Goal: Information Seeking & Learning: Learn about a topic

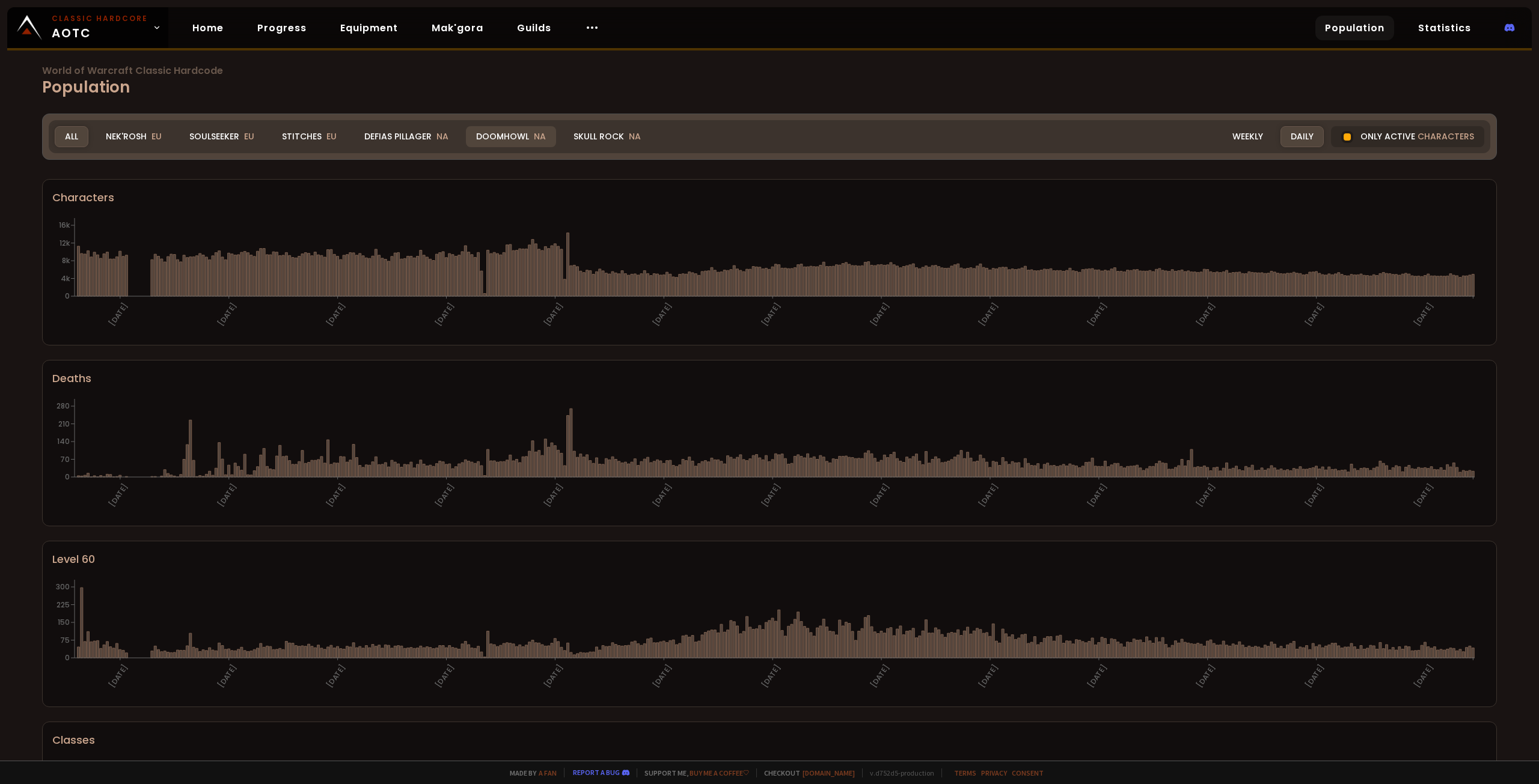
click at [507, 136] on div "Doomhowl NA" at bounding box center [511, 136] width 90 height 21
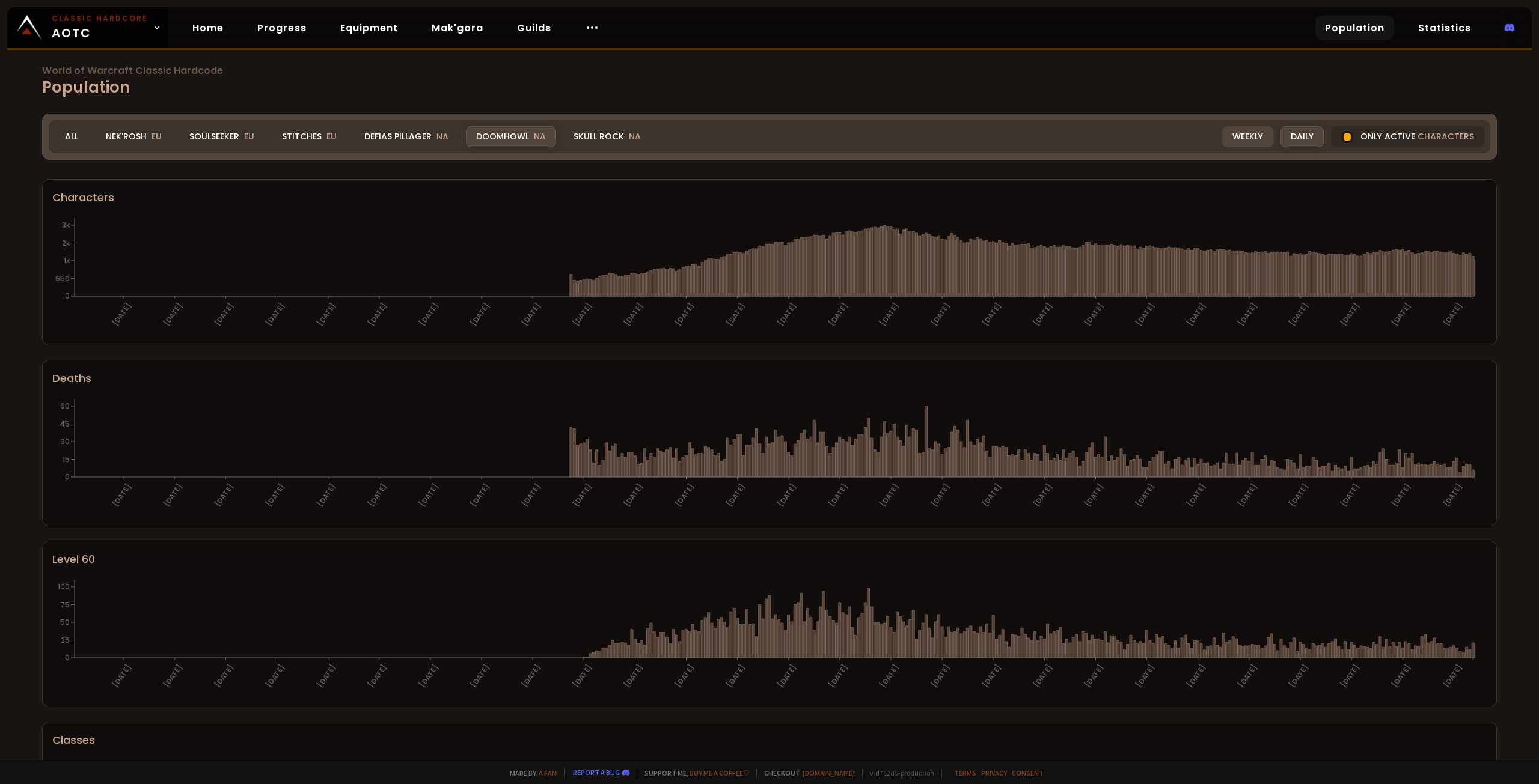
click at [1247, 135] on div "Weekly" at bounding box center [1248, 136] width 51 height 21
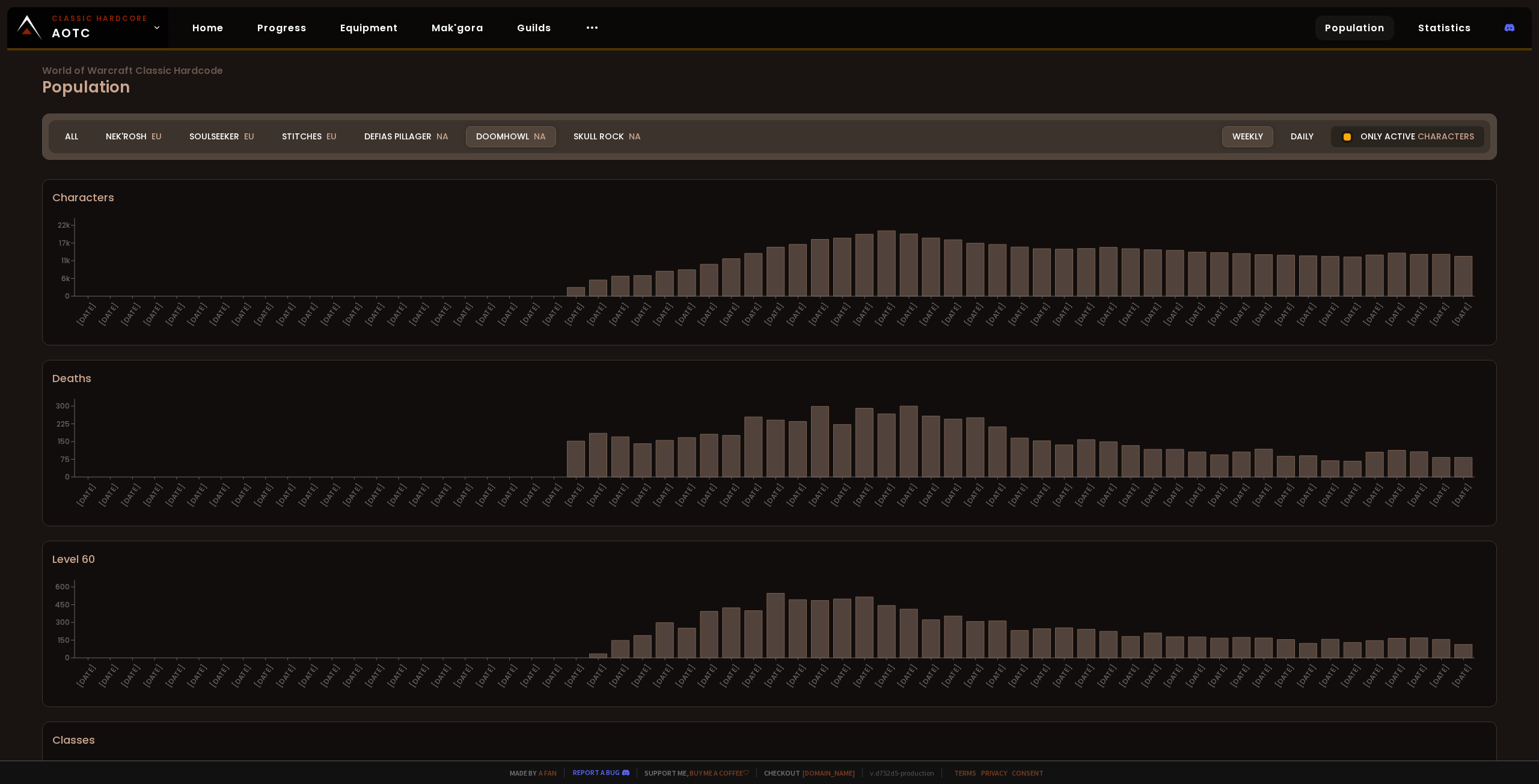
click at [1398, 138] on div "Only active characters" at bounding box center [1408, 136] width 153 height 21
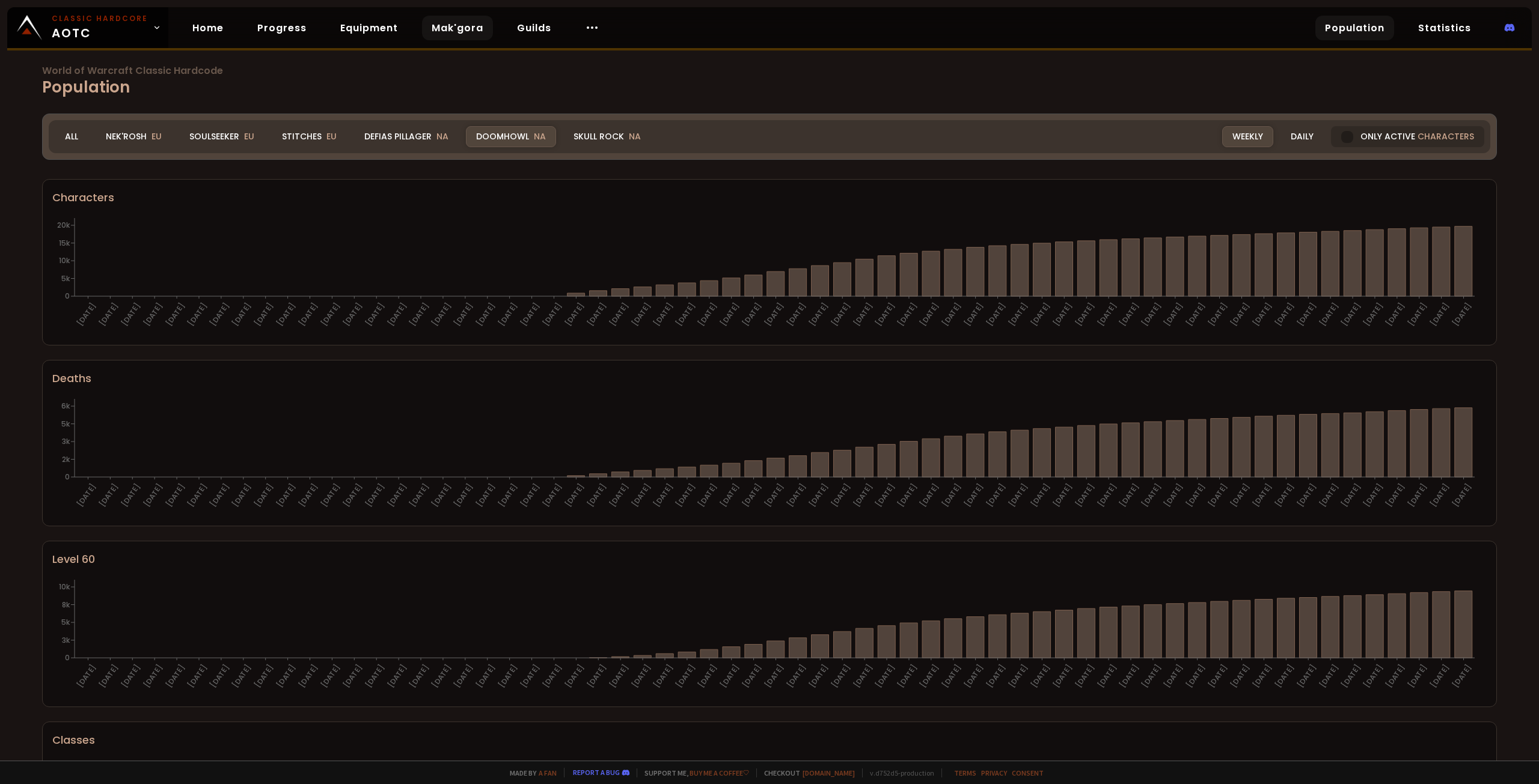
click at [473, 27] on link "Mak'gora" at bounding box center [457, 28] width 71 height 25
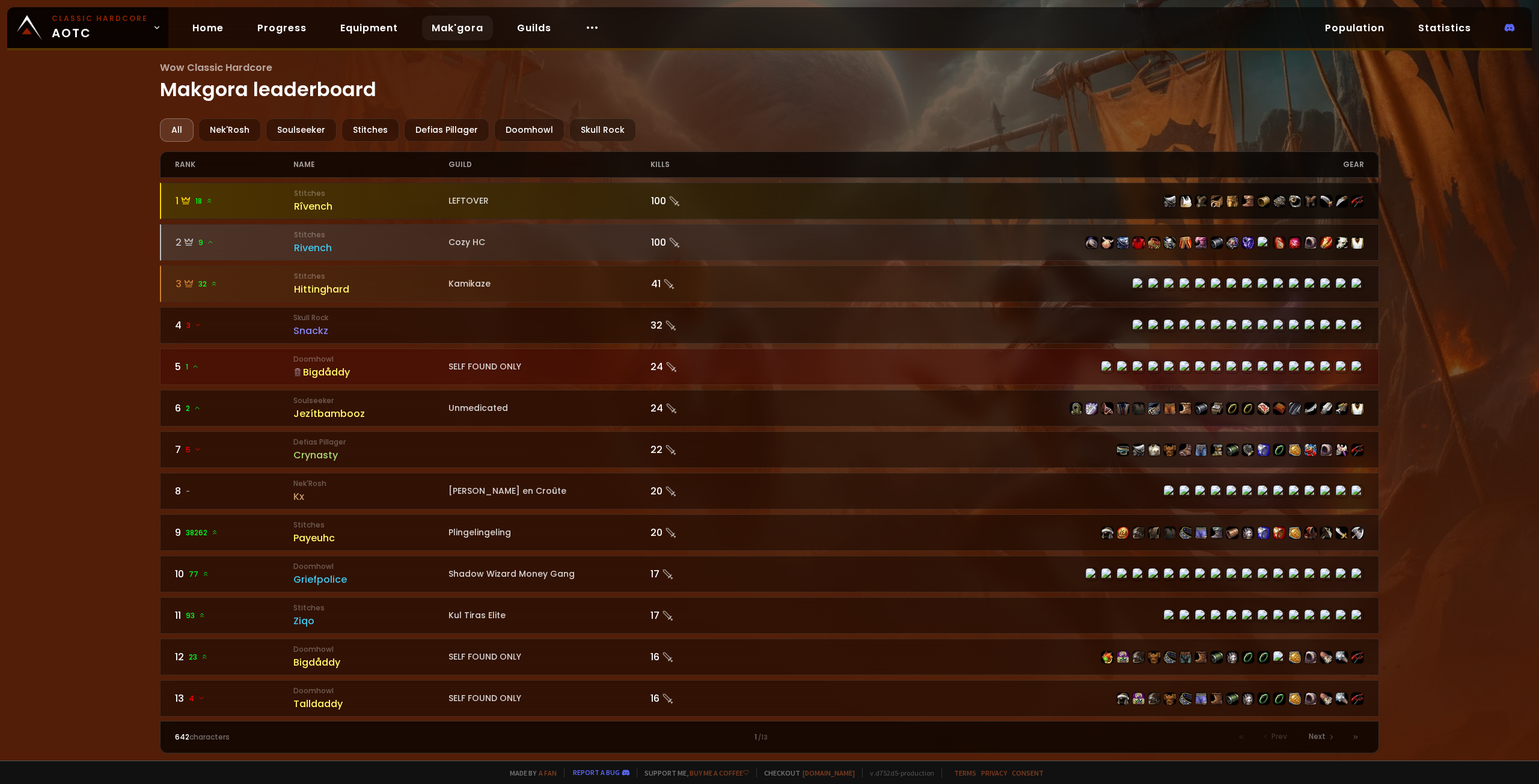
click at [572, 205] on div "LEFTOVER" at bounding box center [550, 201] width 202 height 12
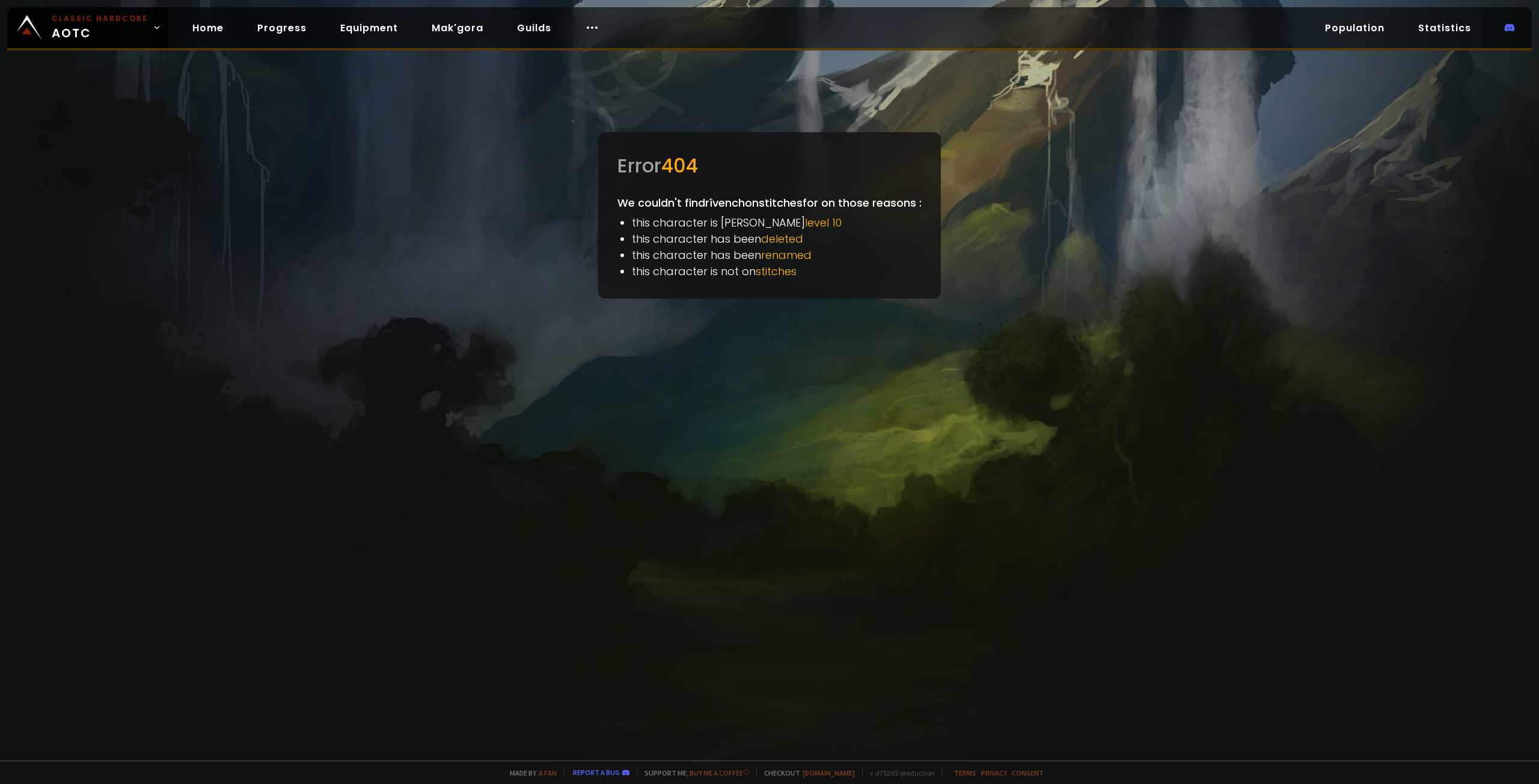
drag, startPoint x: 594, startPoint y: 211, endPoint x: 583, endPoint y: 214, distance: 11.4
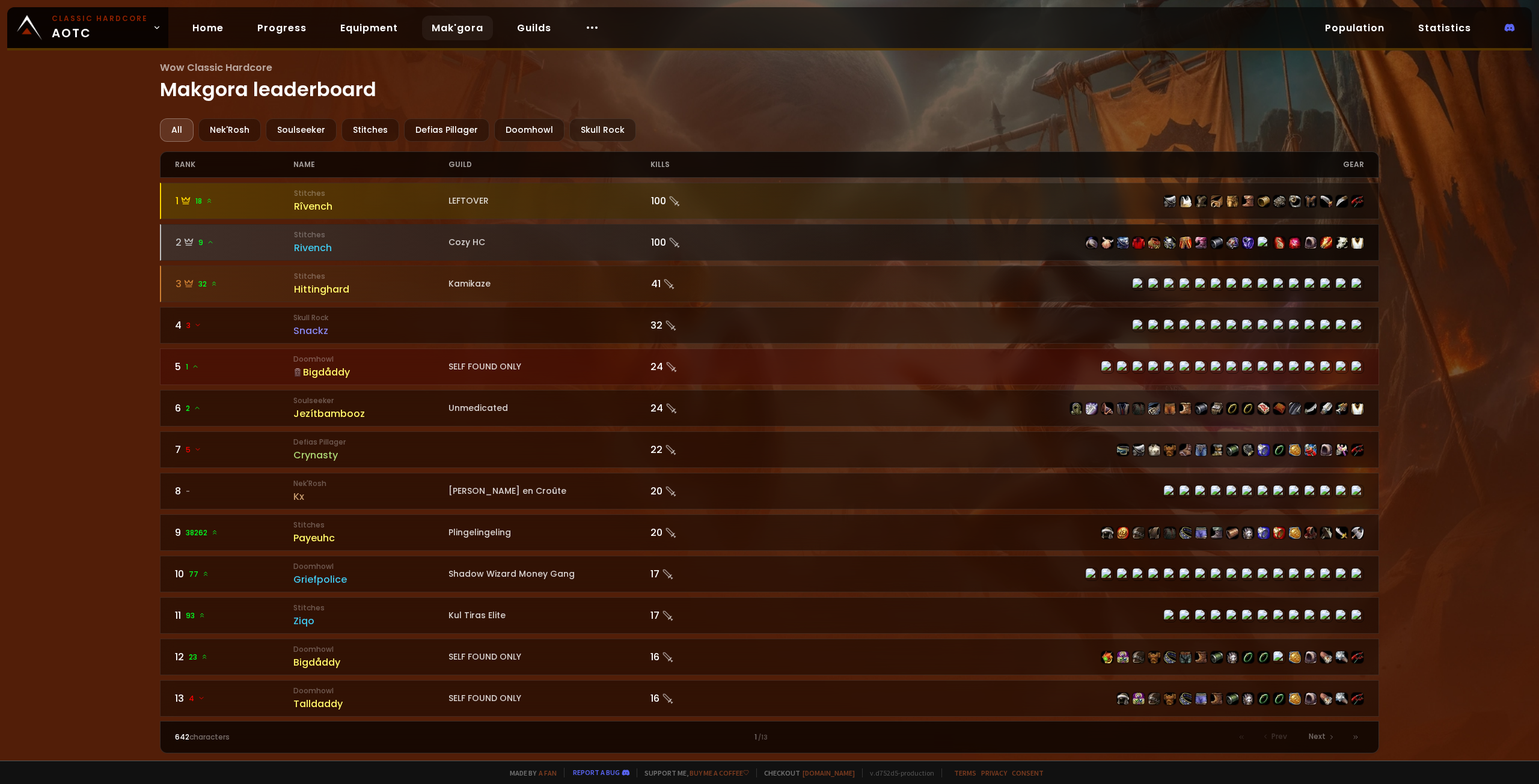
click at [507, 242] on div "Cozy HC" at bounding box center [550, 242] width 202 height 12
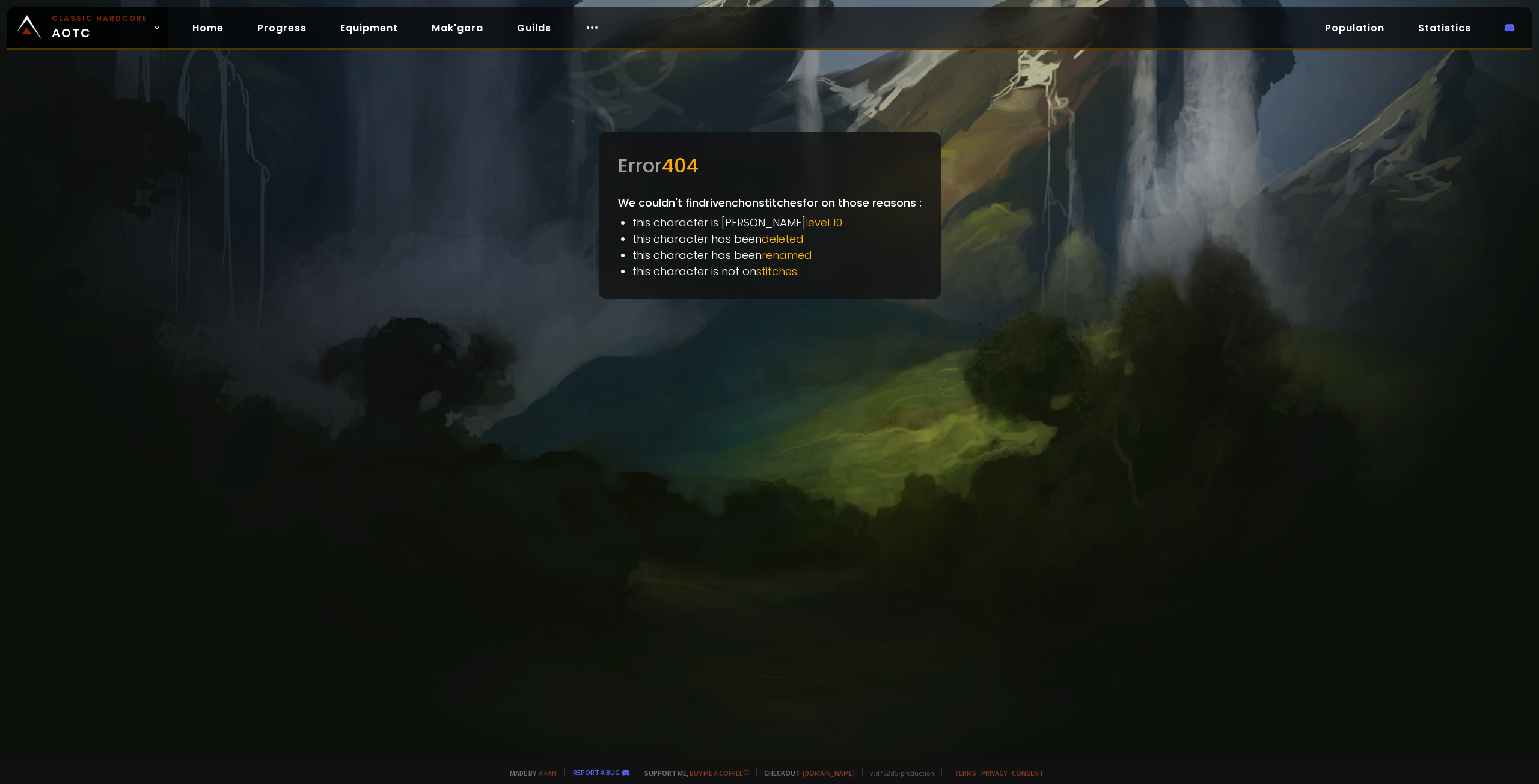
drag, startPoint x: 741, startPoint y: 196, endPoint x: 751, endPoint y: 193, distance: 10.4
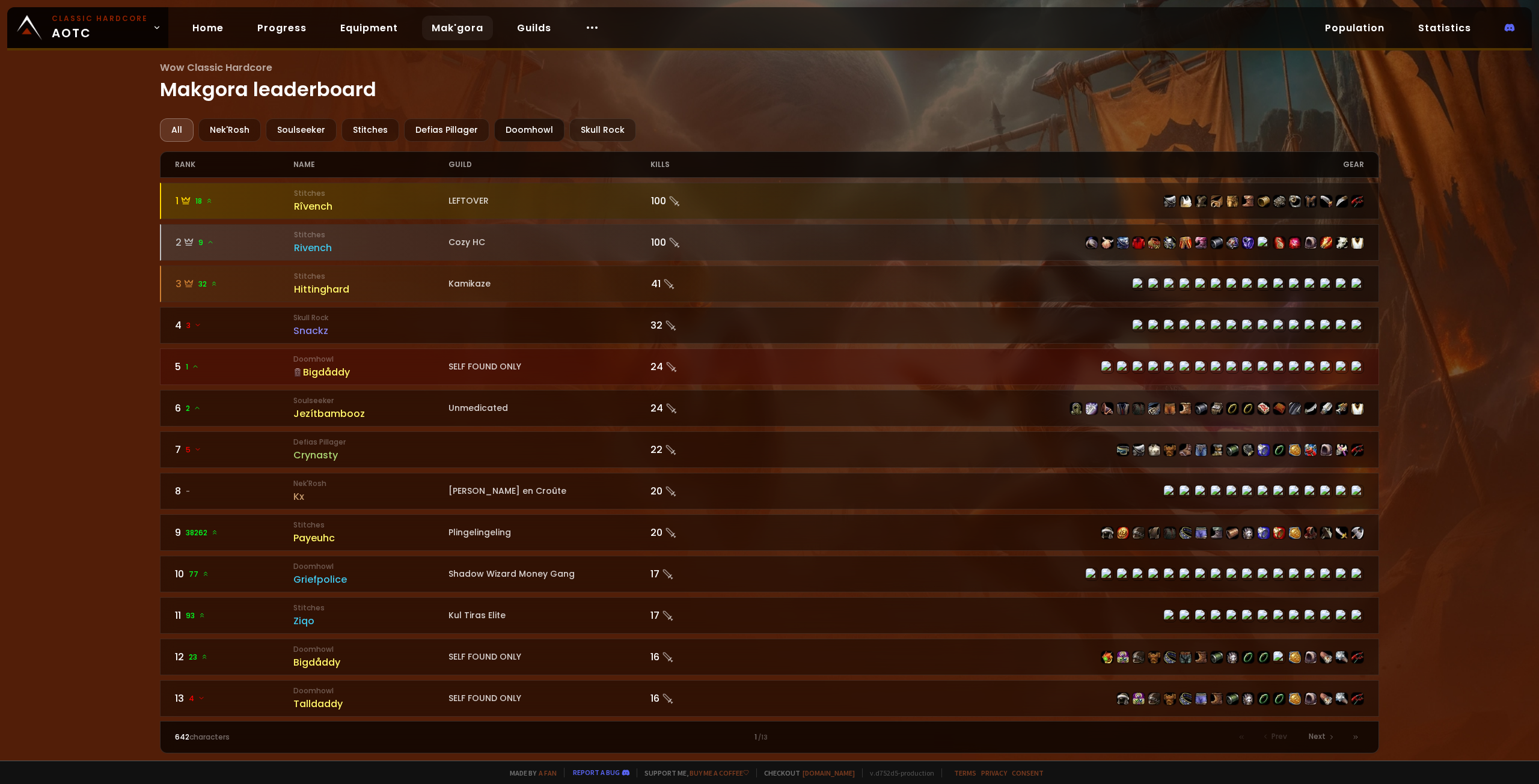
click at [512, 133] on div "Doomhowl" at bounding box center [529, 130] width 70 height 23
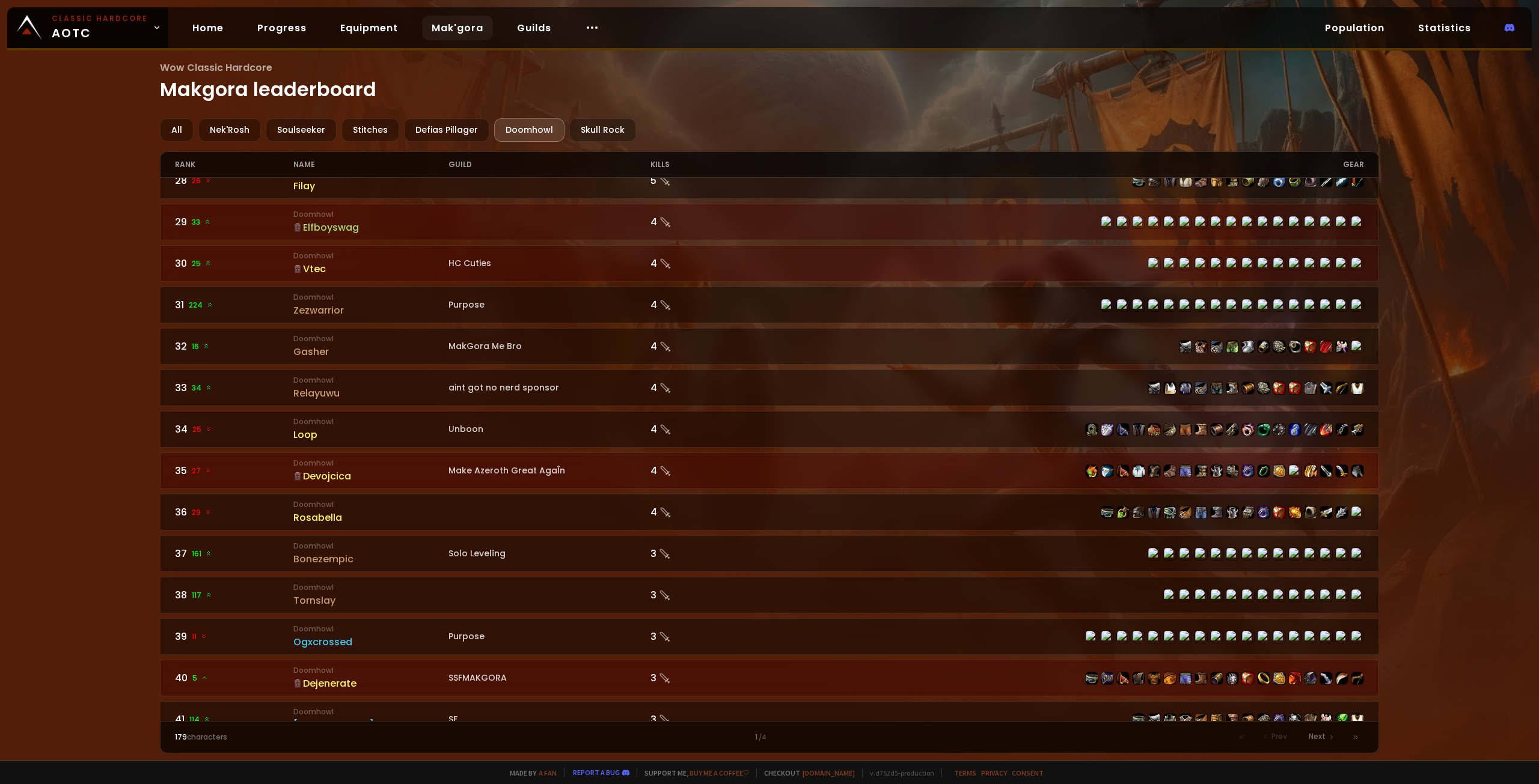
scroll to position [1202, 0]
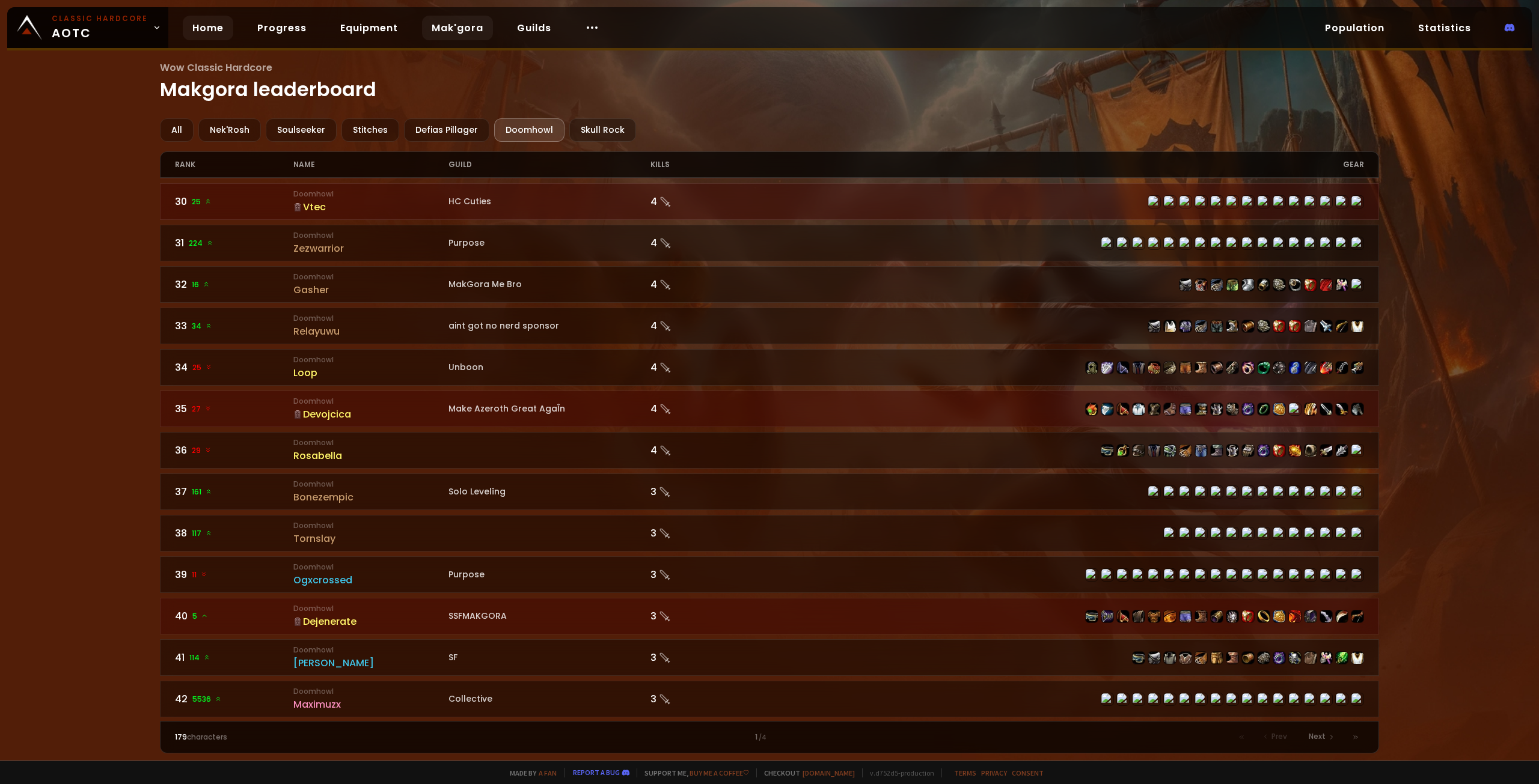
click at [193, 27] on link "Home" at bounding box center [208, 28] width 51 height 25
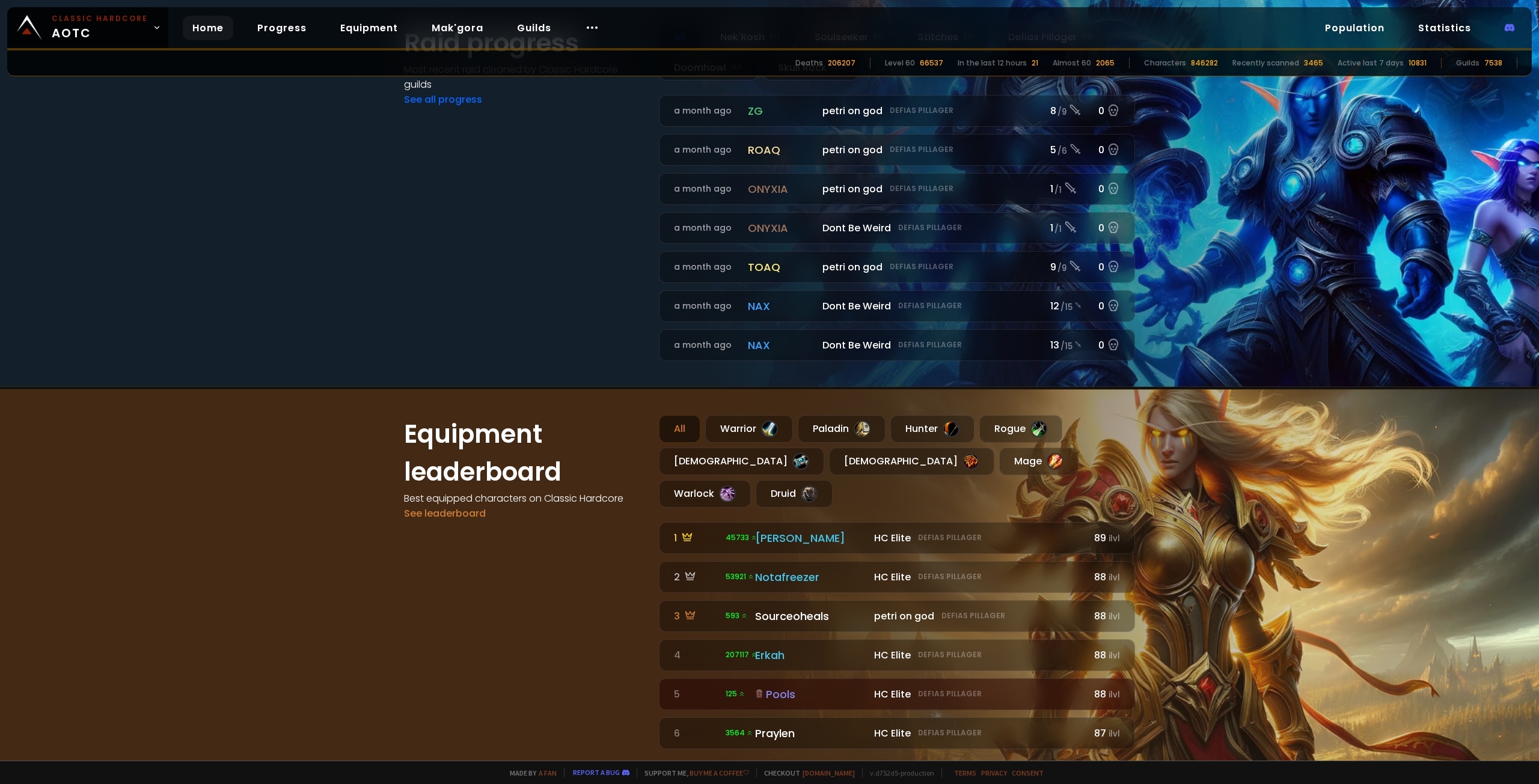
scroll to position [601, 0]
